Goal: Navigation & Orientation: Find specific page/section

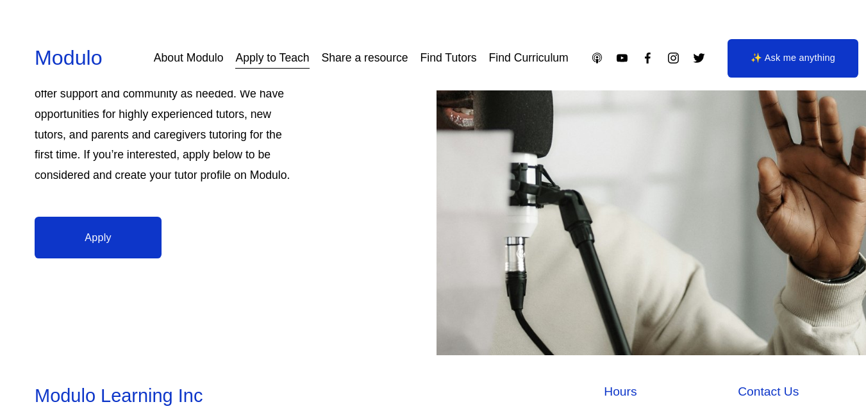
scroll to position [290, 0]
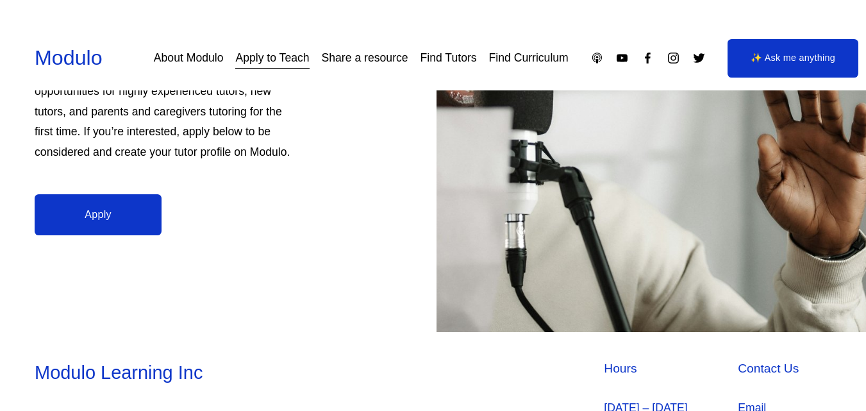
click at [87, 225] on link "Apply" at bounding box center [98, 214] width 127 height 41
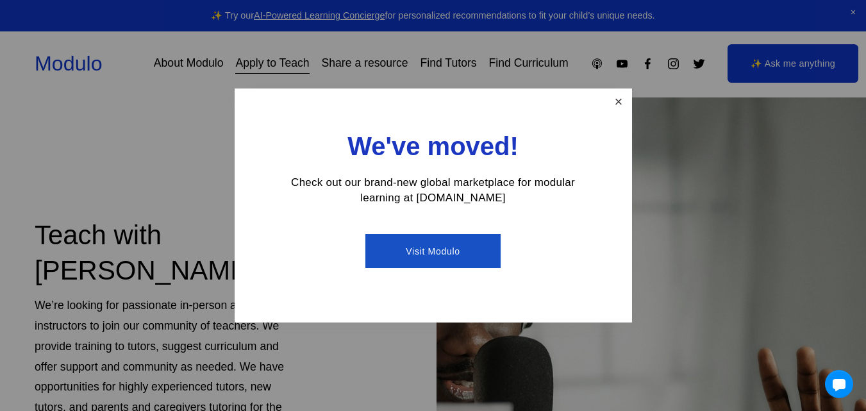
scroll to position [0, 0]
click at [620, 98] on link "Close" at bounding box center [618, 101] width 22 height 22
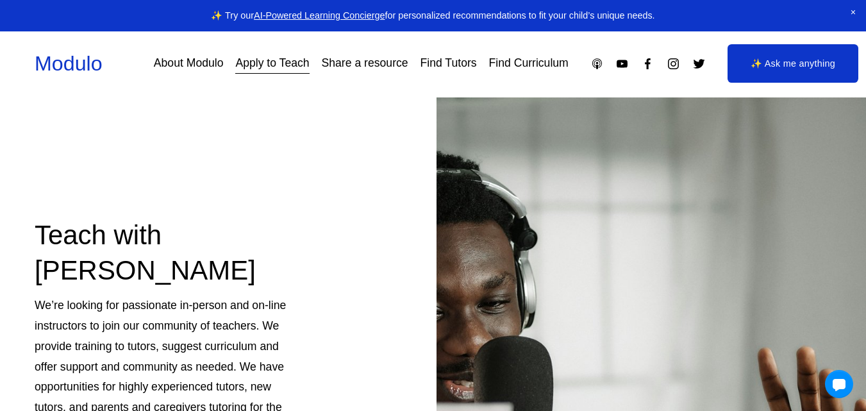
click at [457, 64] on link "Find Tutors" at bounding box center [449, 64] width 56 height 22
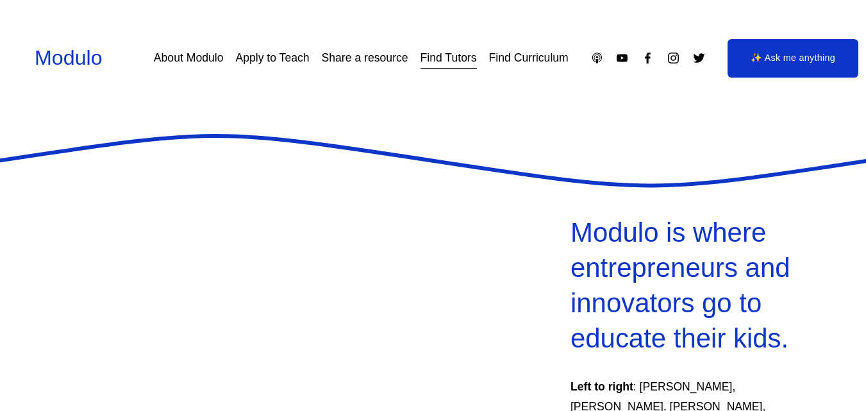
scroll to position [384, 0]
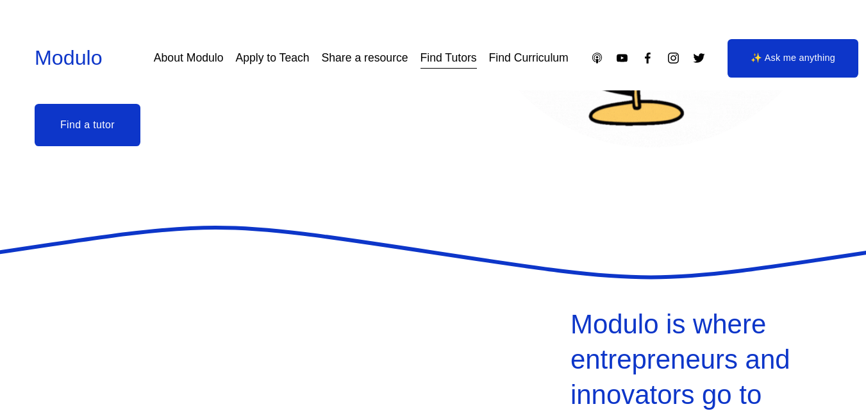
click at [71, 124] on button "Find a tutor" at bounding box center [88, 125] width 106 height 42
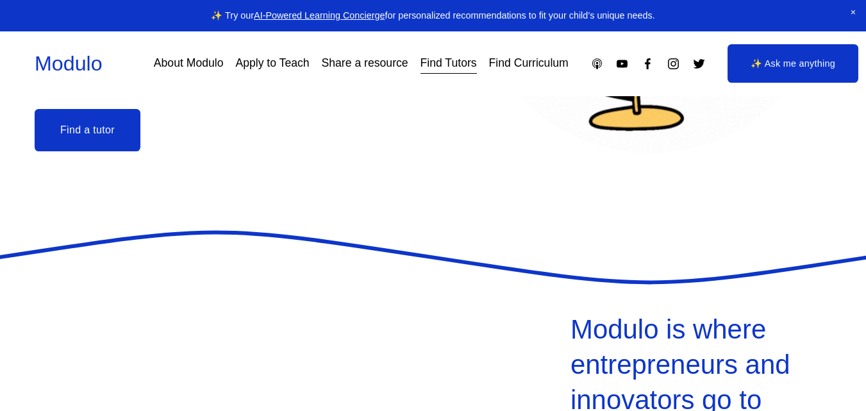
select select "**"
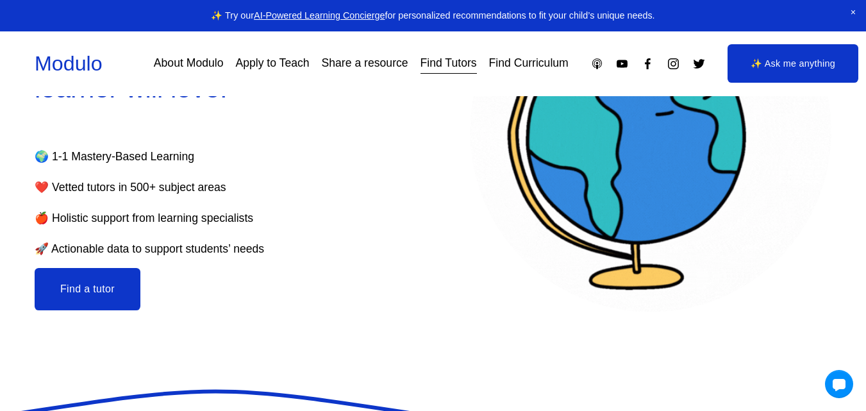
scroll to position [0, 0]
